Goal: Task Accomplishment & Management: Complete application form

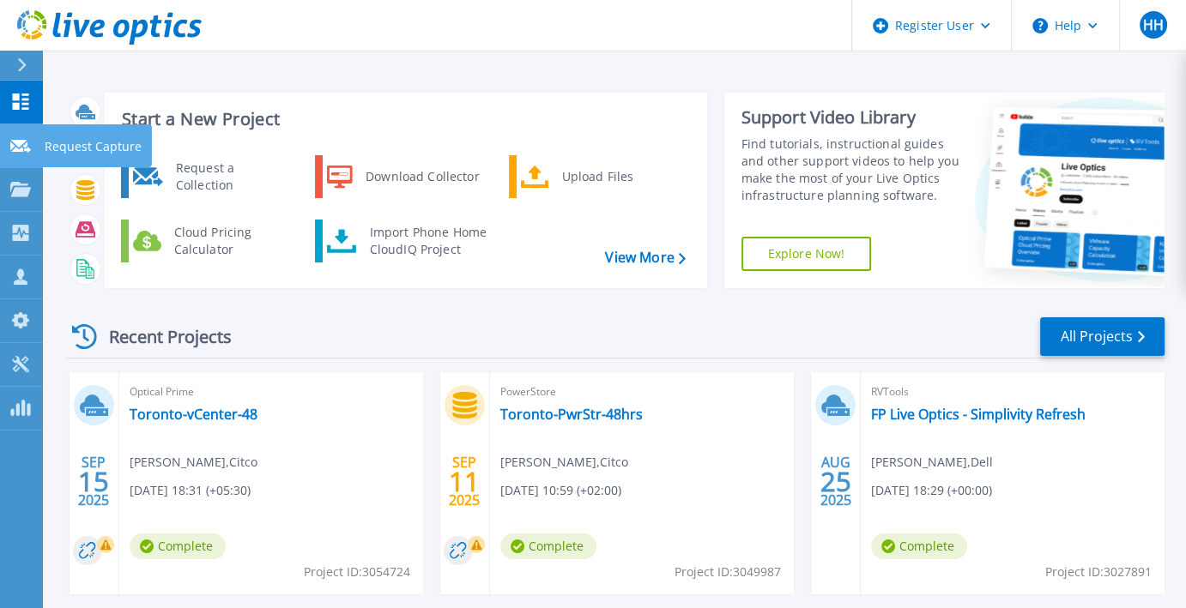
click at [15, 144] on icon at bounding box center [20, 146] width 21 height 13
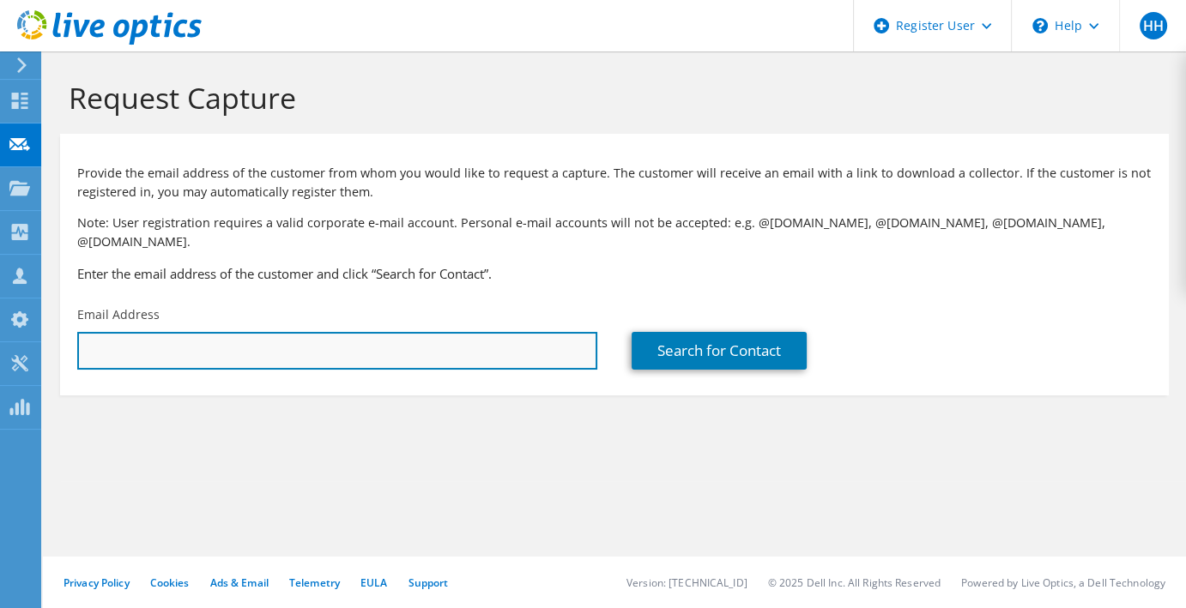
click at [198, 335] on input "text" at bounding box center [337, 351] width 520 height 38
paste input "[PERSON_NAME][EMAIL_ADDRESS][DOMAIN_NAME]"
type input "[PERSON_NAME][EMAIL_ADDRESS][DOMAIN_NAME]"
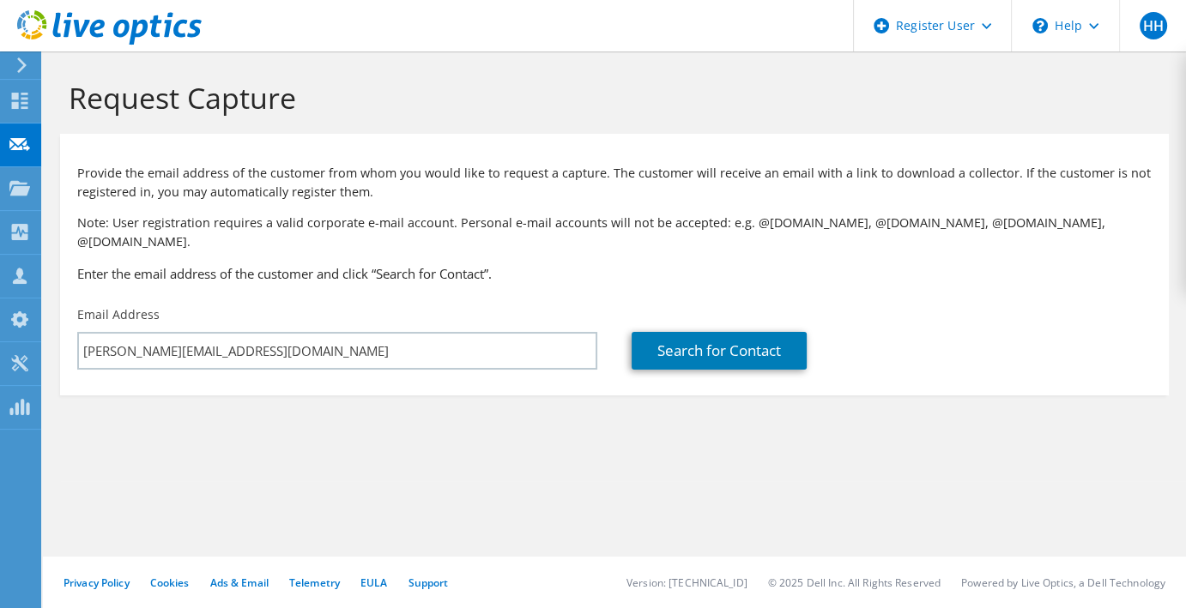
click at [263, 298] on div "Email Address [PERSON_NAME][EMAIL_ADDRESS][DOMAIN_NAME]" at bounding box center [337, 338] width 554 height 81
click at [775, 332] on link "Search for Contact" at bounding box center [718, 351] width 175 height 38
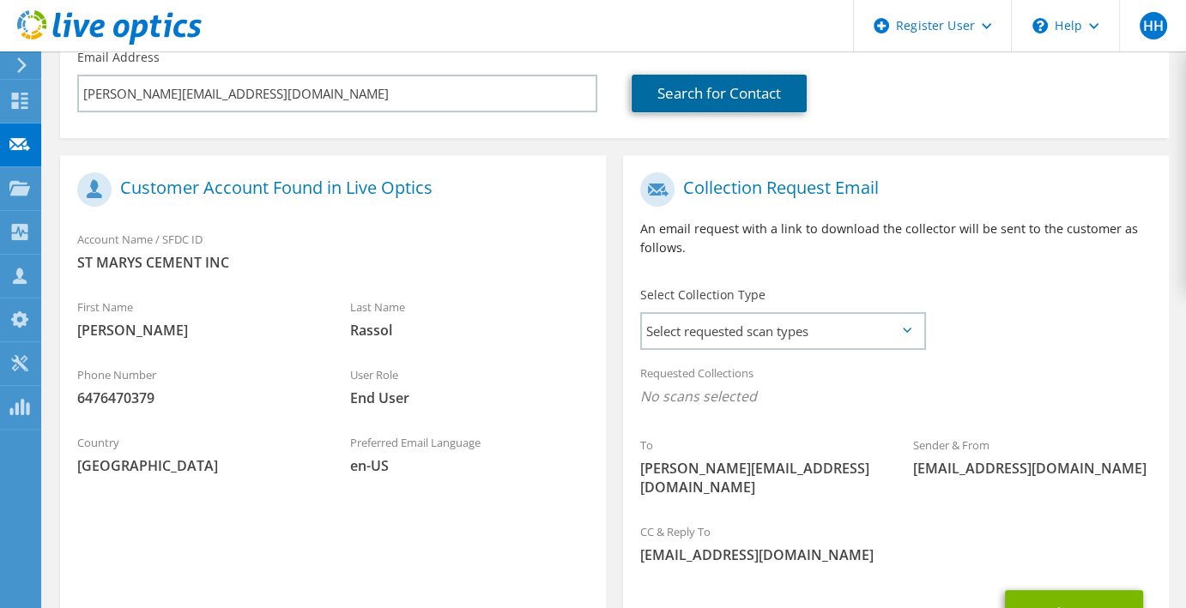
scroll to position [282, 0]
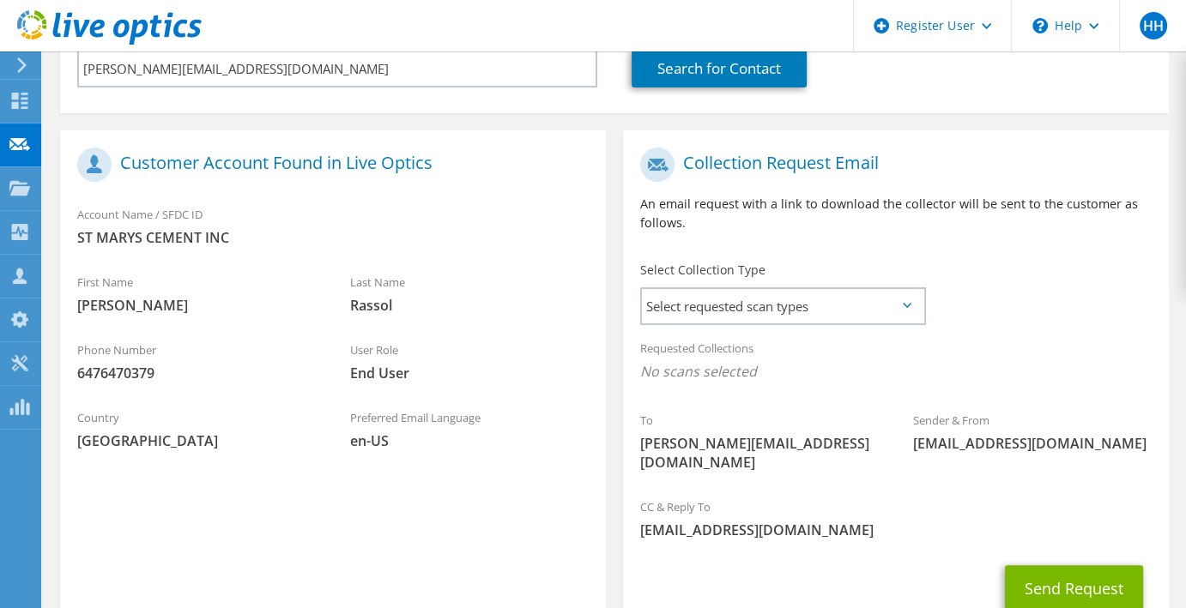
click at [124, 229] on div "Account Name / SFDC ID ST MARYS CEMENT INC" at bounding box center [333, 225] width 546 height 59
click at [732, 293] on span "Select requested scan types" at bounding box center [782, 306] width 281 height 34
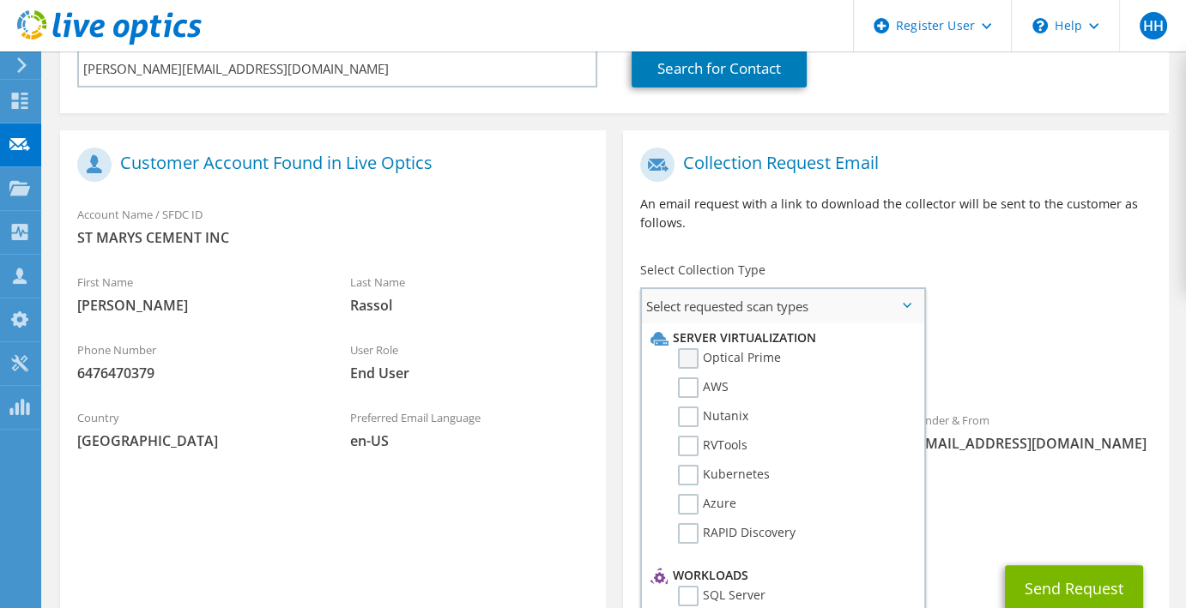
click at [685, 348] on label "Optical Prime" at bounding box center [729, 358] width 103 height 21
click at [0, 0] on input "Optical Prime" at bounding box center [0, 0] width 0 height 0
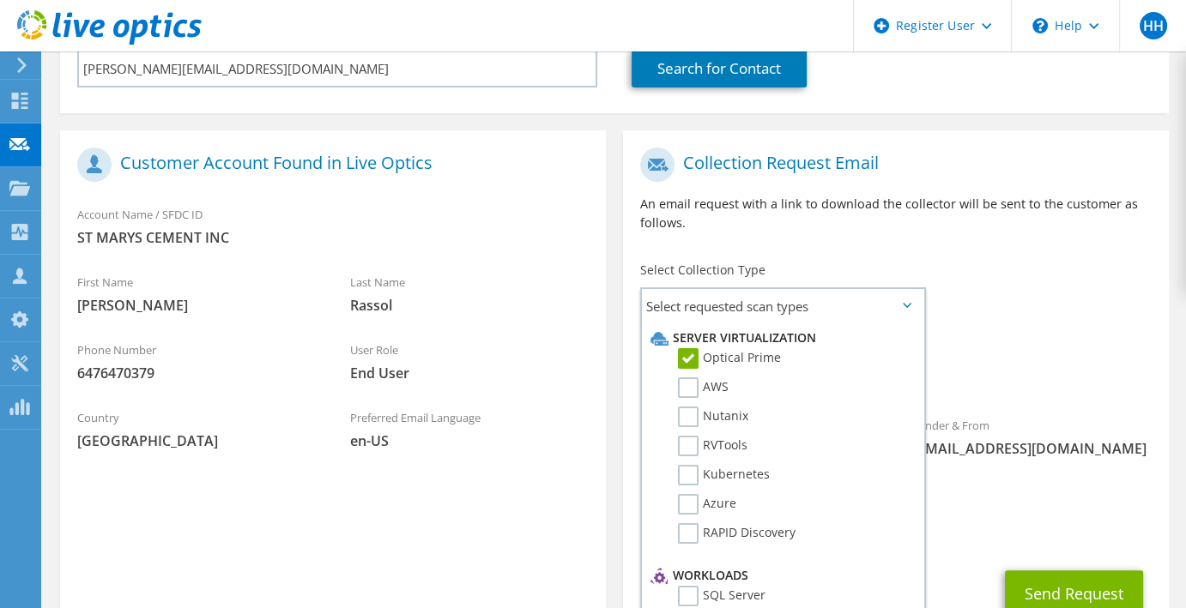
click at [1031, 331] on div "Requested Collections No scans selected Optical Prime" at bounding box center [896, 364] width 546 height 69
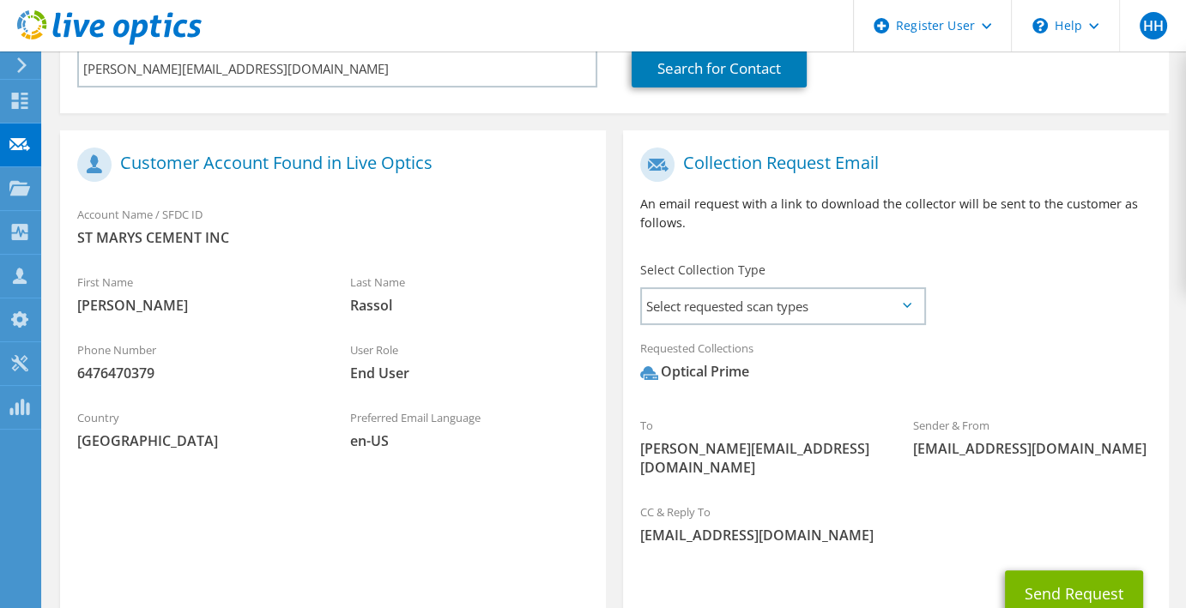
click at [691, 362] on div "Optical Prime" at bounding box center [694, 372] width 109 height 20
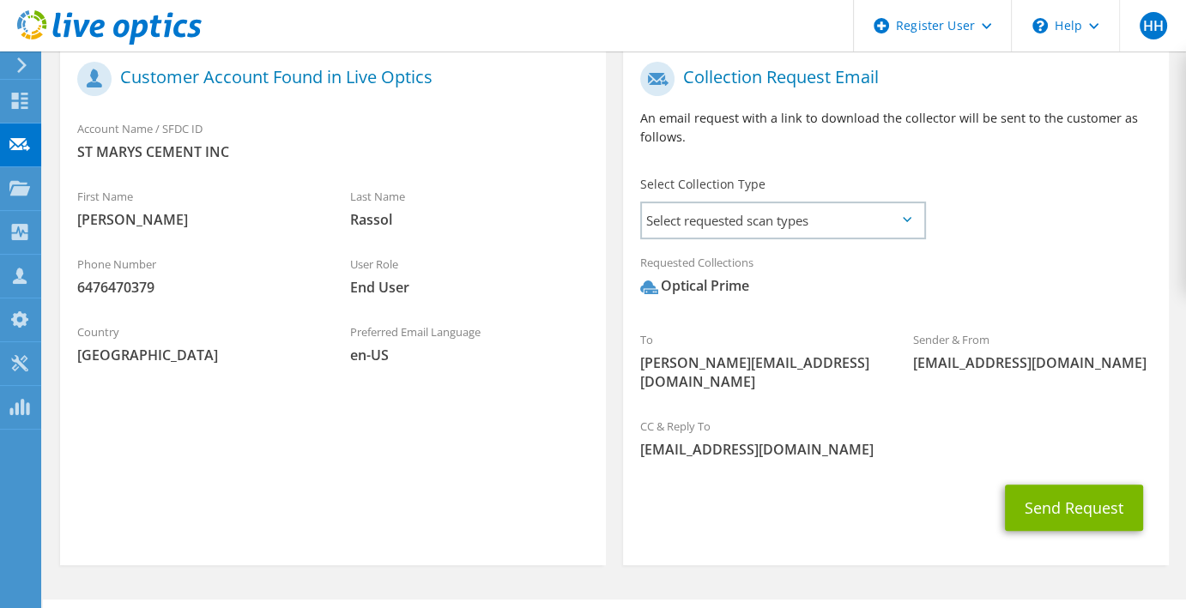
scroll to position [373, 0]
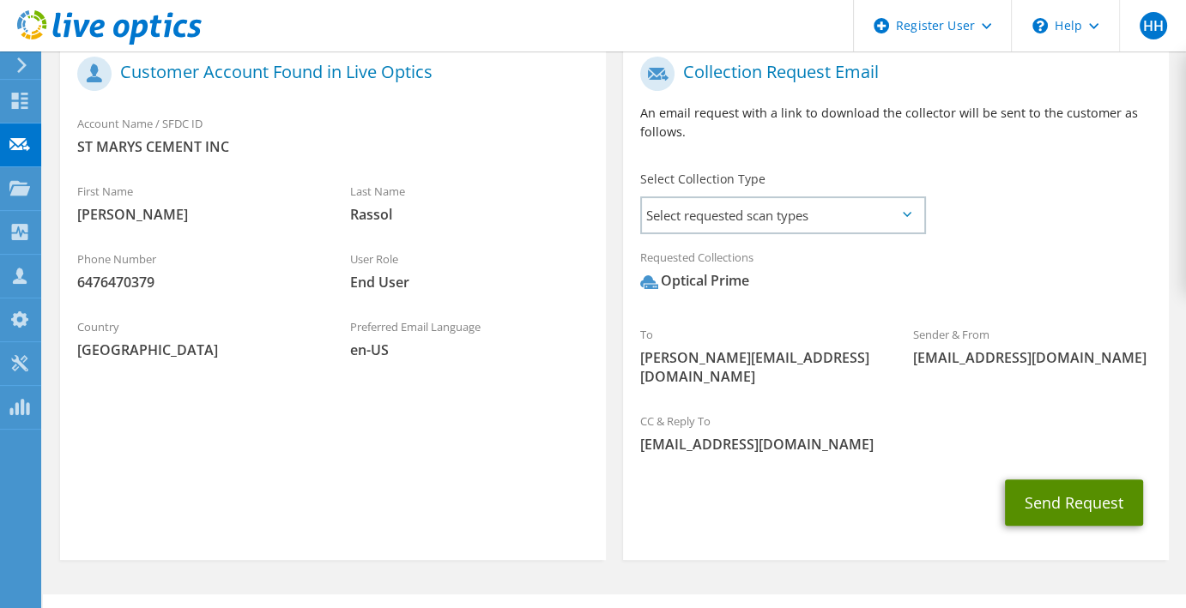
click at [1077, 480] on button "Send Request" at bounding box center [1074, 503] width 138 height 46
